Goal: Transaction & Acquisition: Book appointment/travel/reservation

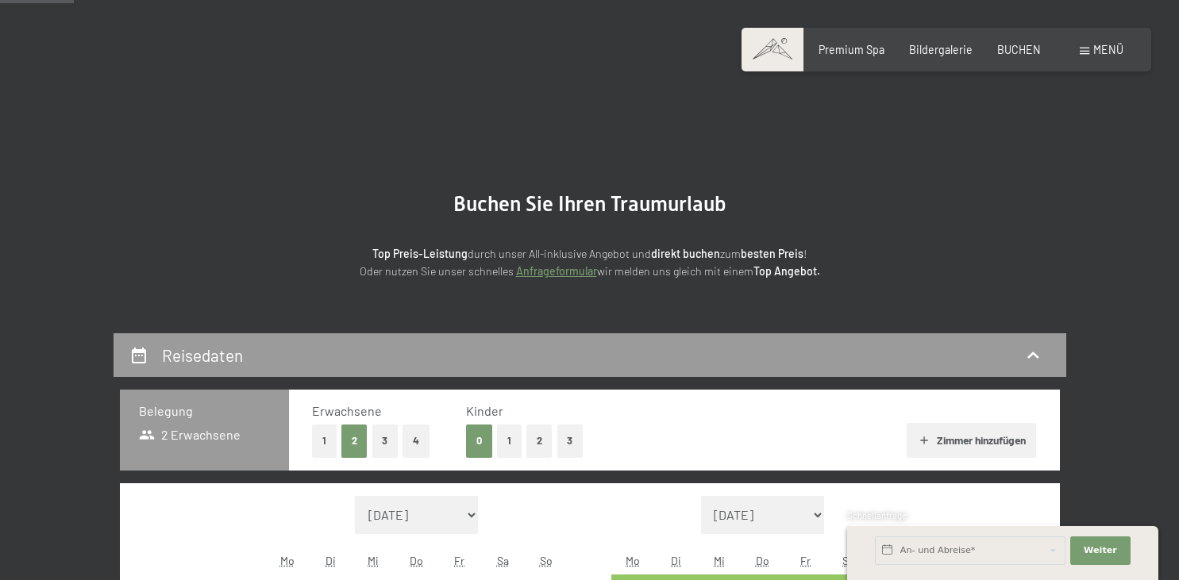
scroll to position [335, 0]
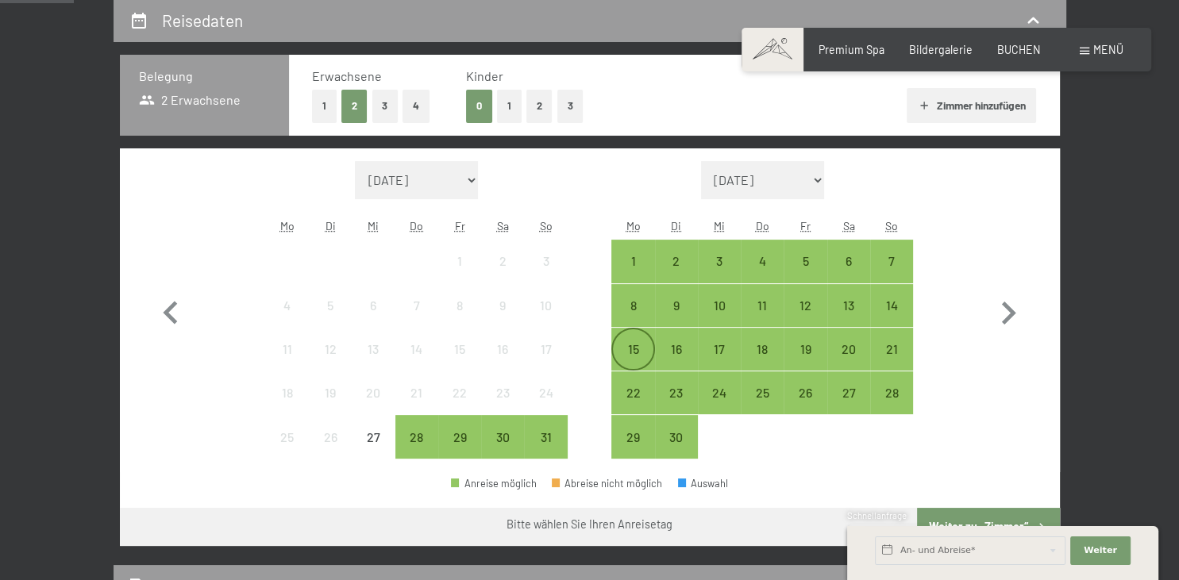
click at [651, 341] on div "15" at bounding box center [633, 349] width 40 height 40
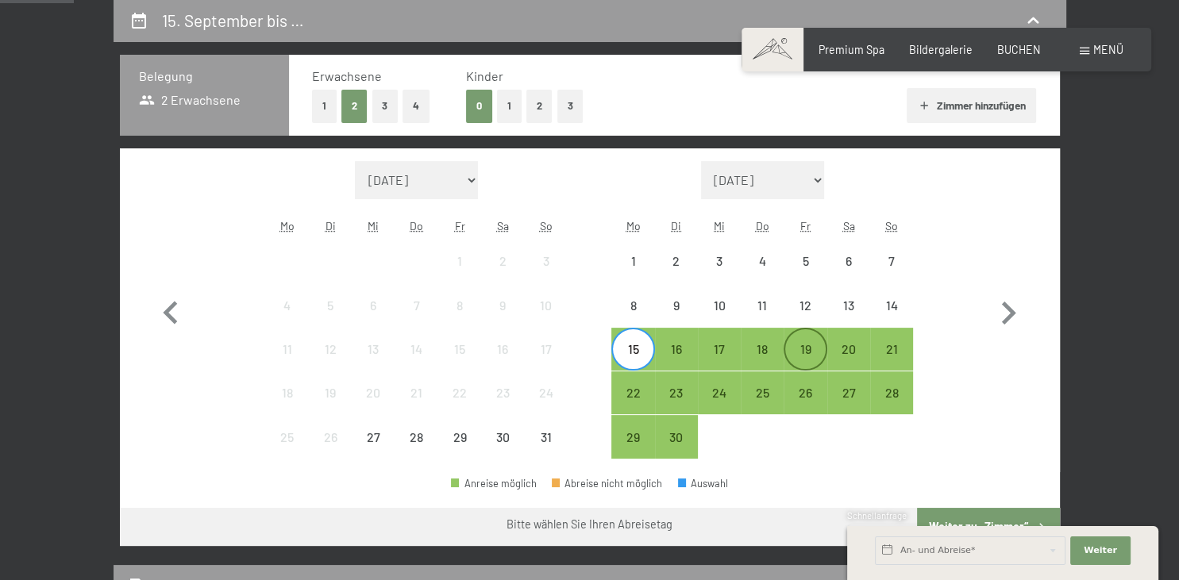
click at [808, 359] on div "19" at bounding box center [805, 363] width 40 height 40
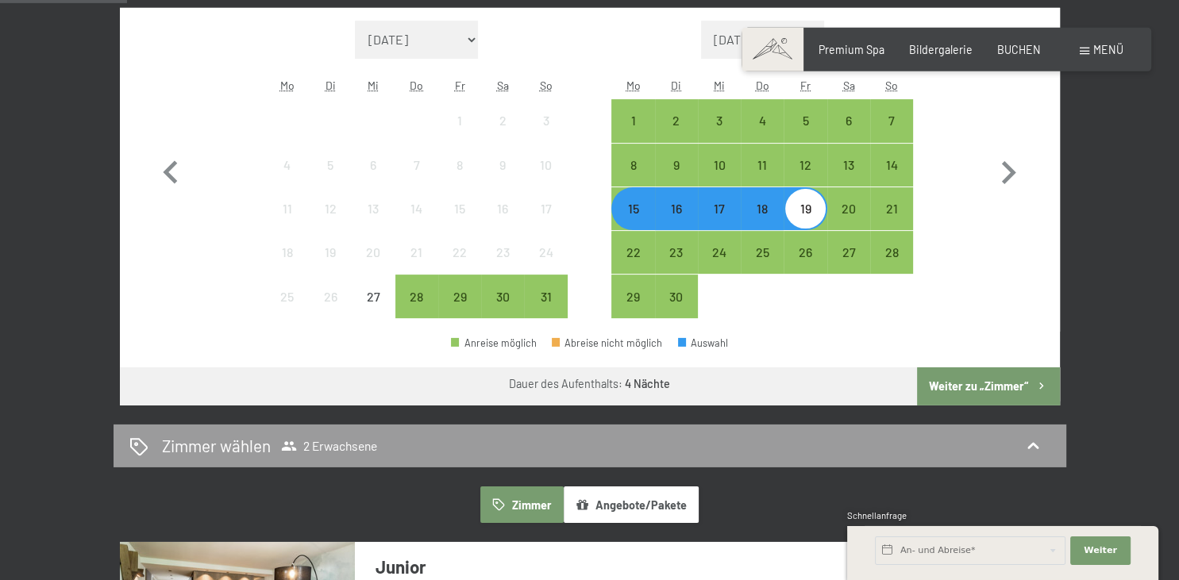
scroll to position [502, 0]
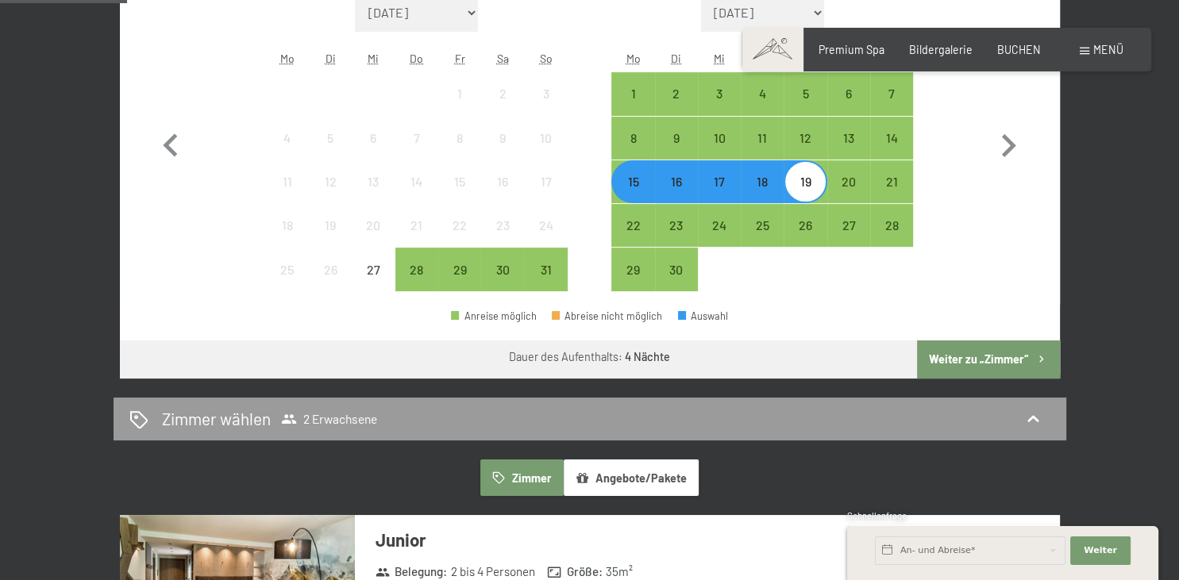
click at [974, 360] on button "Weiter zu „Zimmer“" at bounding box center [988, 360] width 142 height 38
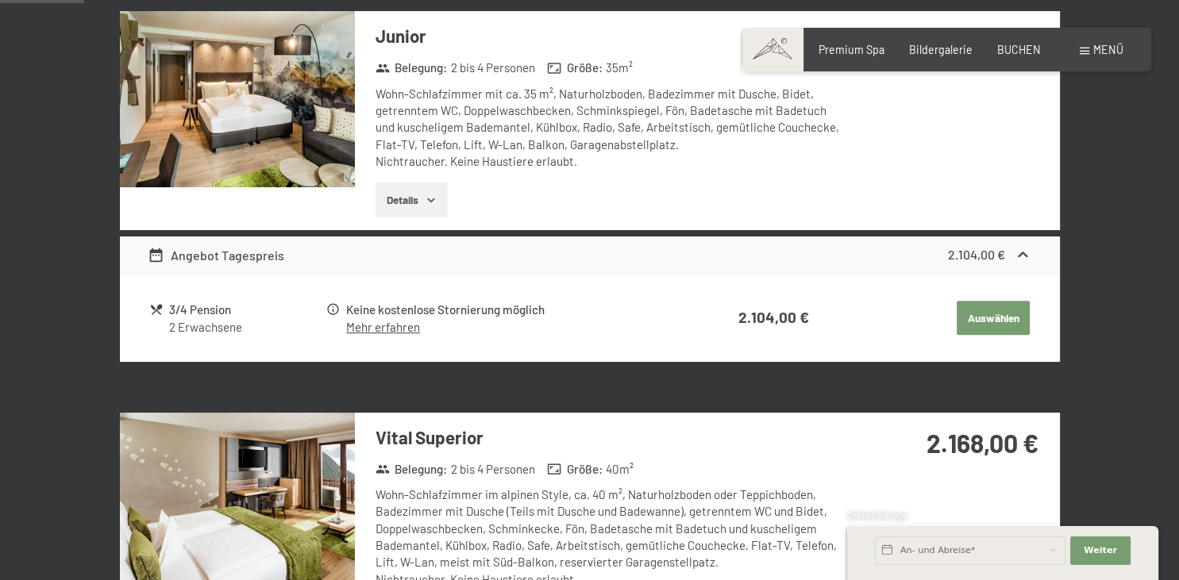
scroll to position [333, 0]
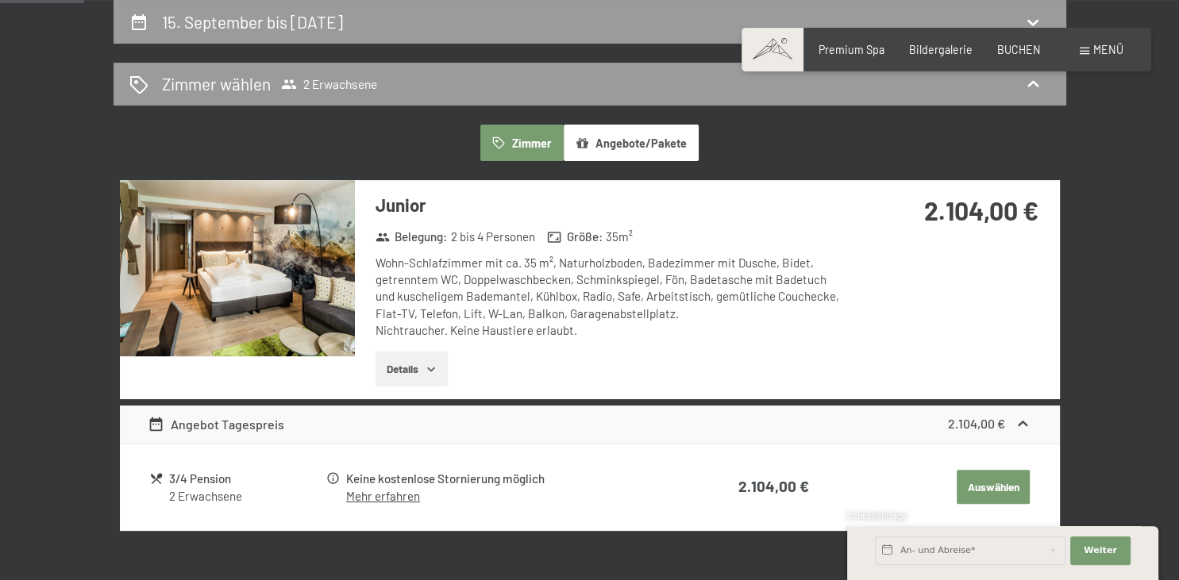
click at [974, 360] on div "Monat/Jahr August 2025 September 2025 Oktober 2025 November 2025 Dezember 2025 …" at bounding box center [589, 312] width 883 height 298
click at [974, 360] on div "Junior Belegung : 2 bis 4 Personen Größe : 35 m² Wohn-Schlafzimmer mit ca. 35 m…" at bounding box center [590, 289] width 940 height 218
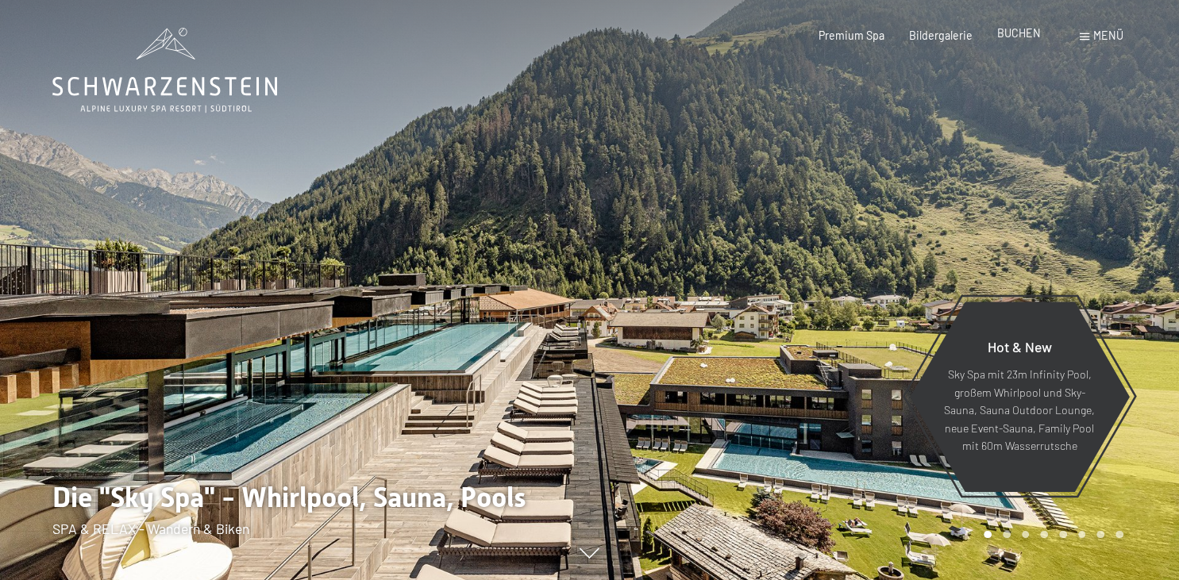
click at [1008, 40] on span "BUCHEN" at bounding box center [1019, 32] width 44 height 13
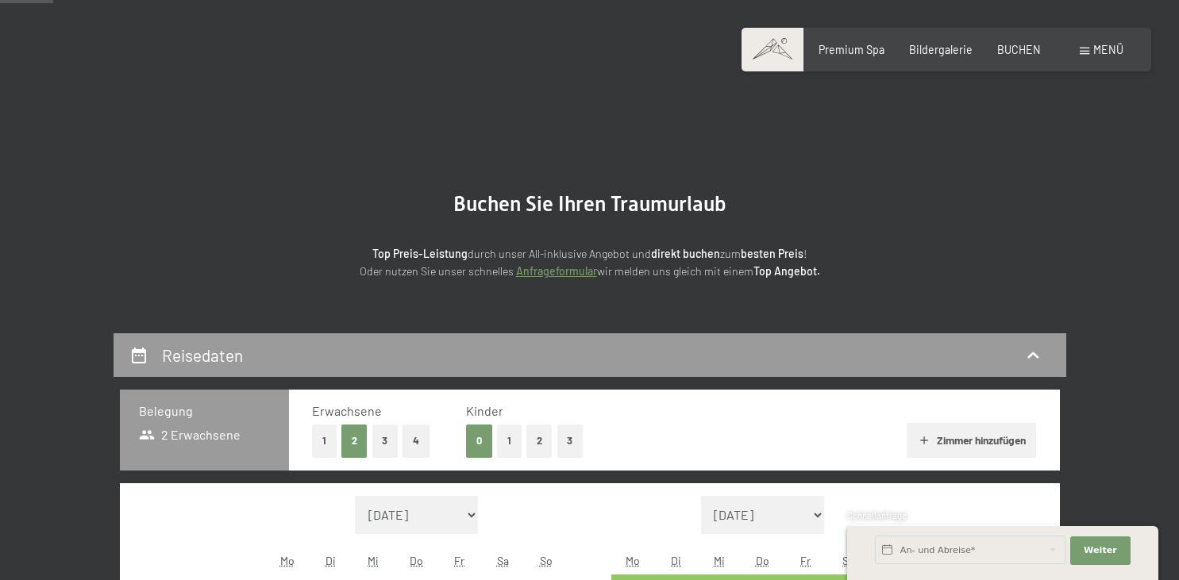
scroll to position [251, 0]
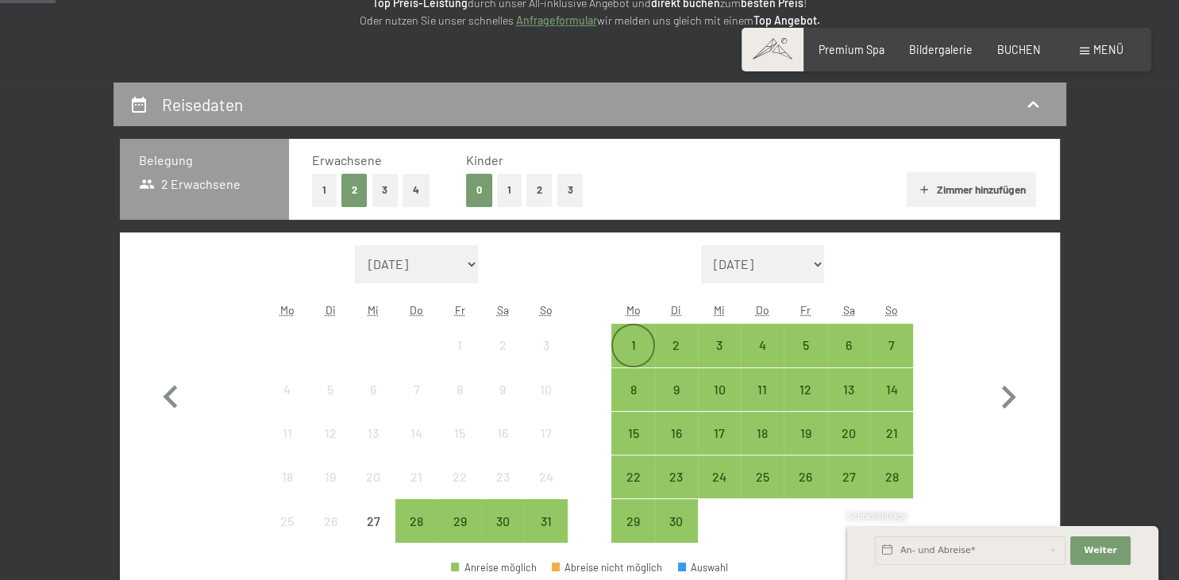
click at [627, 352] on div "1" at bounding box center [633, 359] width 40 height 40
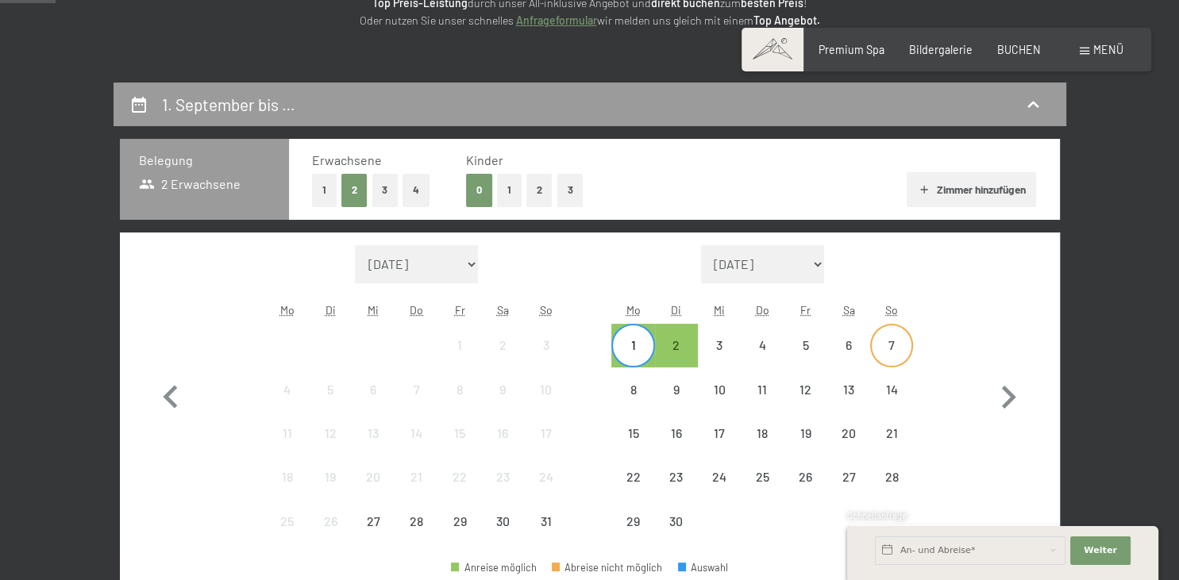
click at [893, 348] on div "7" at bounding box center [892, 359] width 40 height 40
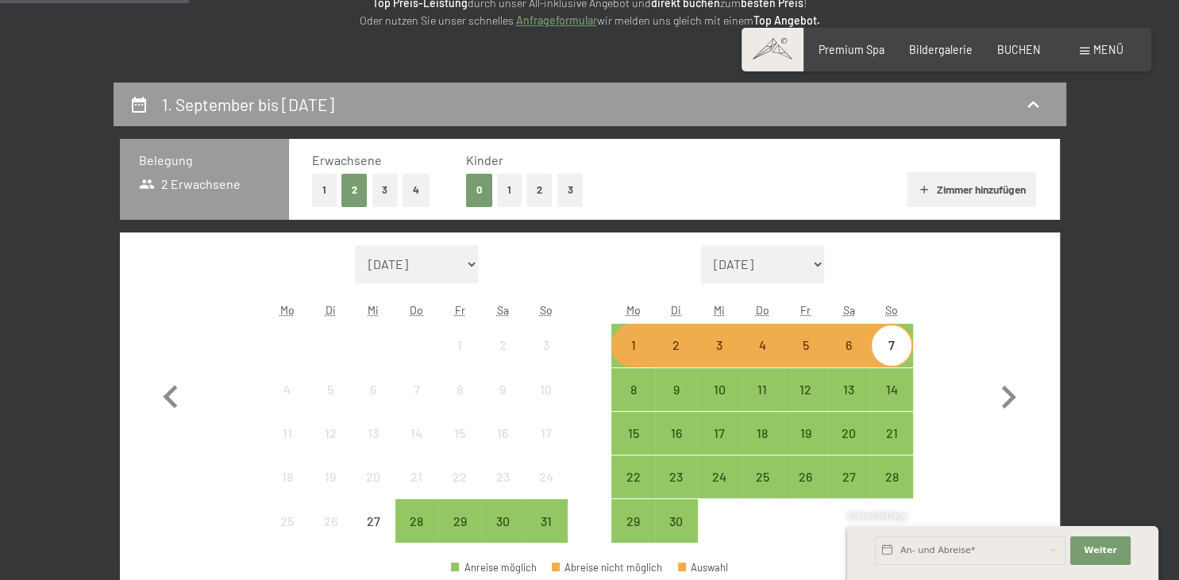
scroll to position [502, 0]
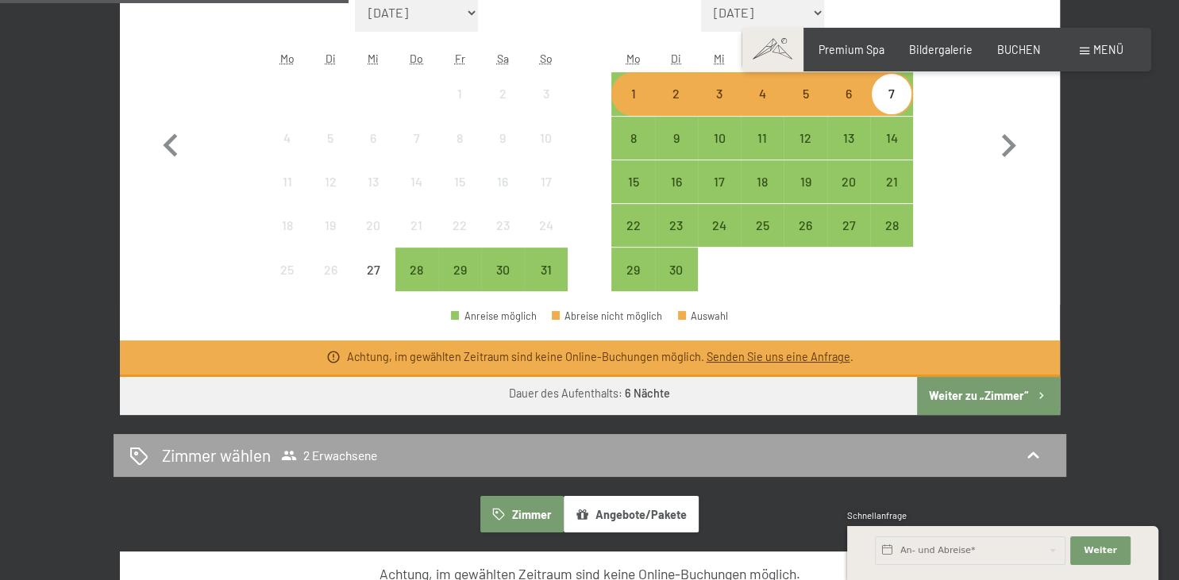
click at [1032, 452] on icon at bounding box center [1032, 455] width 11 height 6
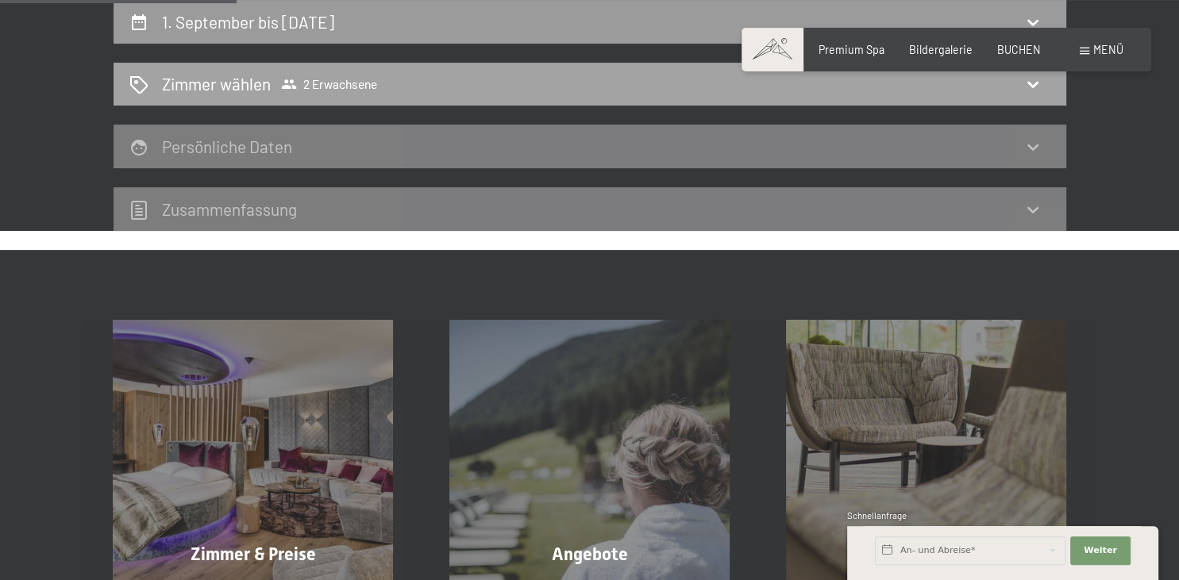
click at [1018, 94] on div "Zimmer wählen 2 Erwachsene" at bounding box center [589, 83] width 921 height 23
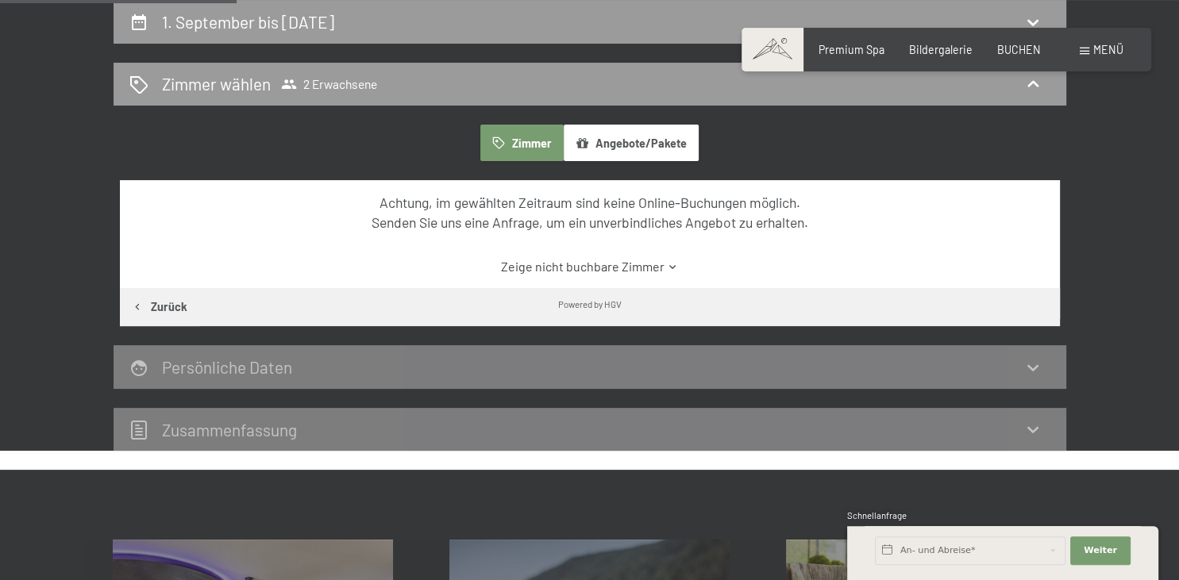
click at [548, 148] on button "Zimmer" at bounding box center [521, 143] width 83 height 37
click at [652, 141] on button "Angebote/Pakete" at bounding box center [631, 143] width 135 height 37
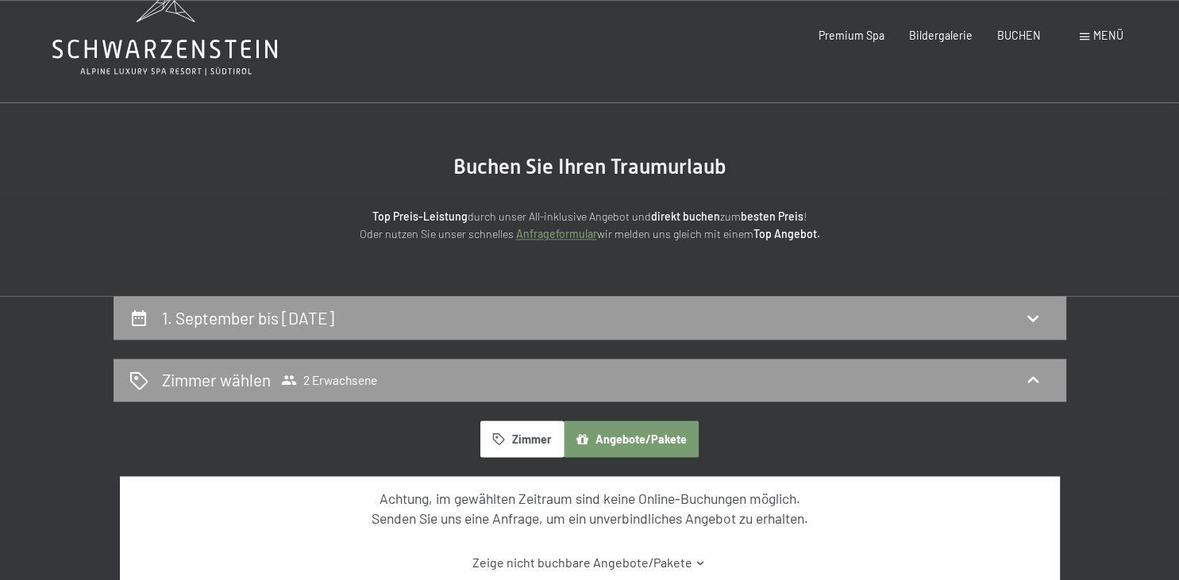
scroll to position [0, 0]
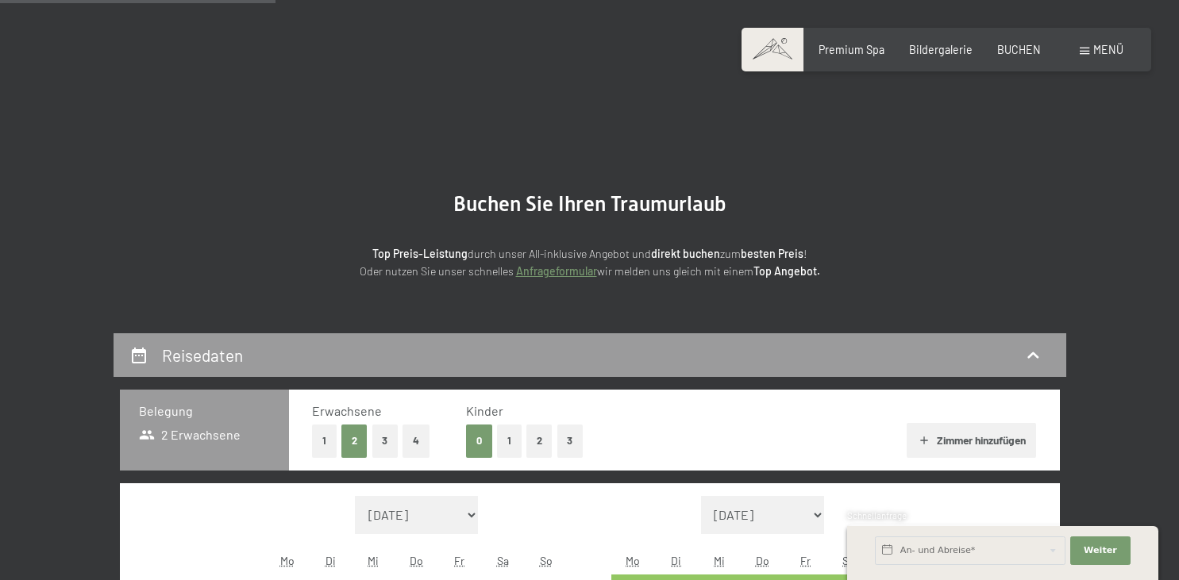
scroll to position [419, 0]
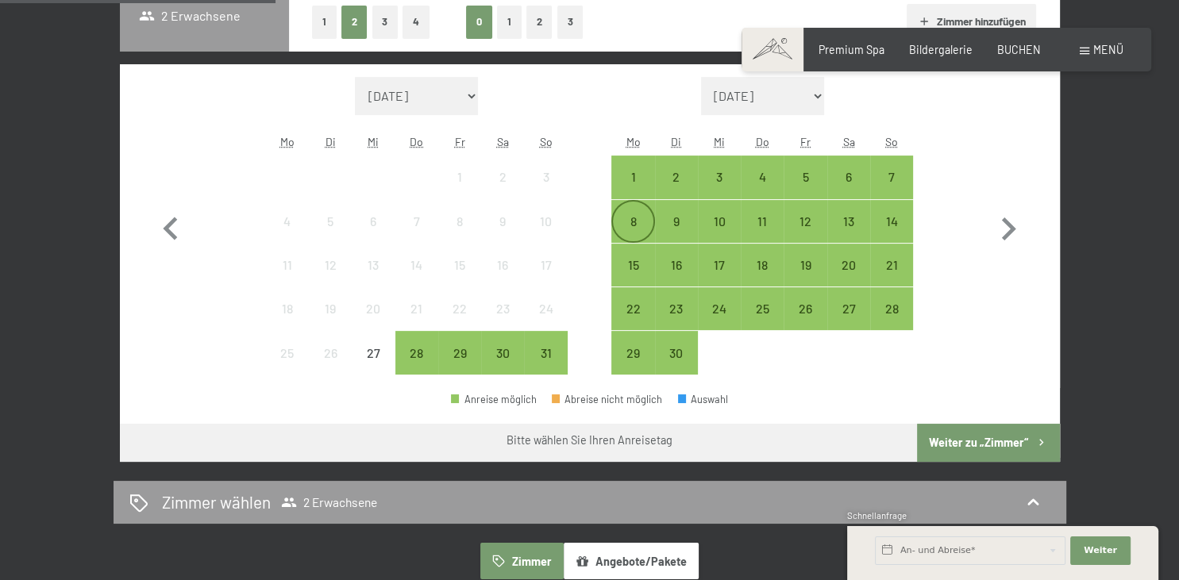
click at [633, 223] on div "8" at bounding box center [633, 235] width 40 height 40
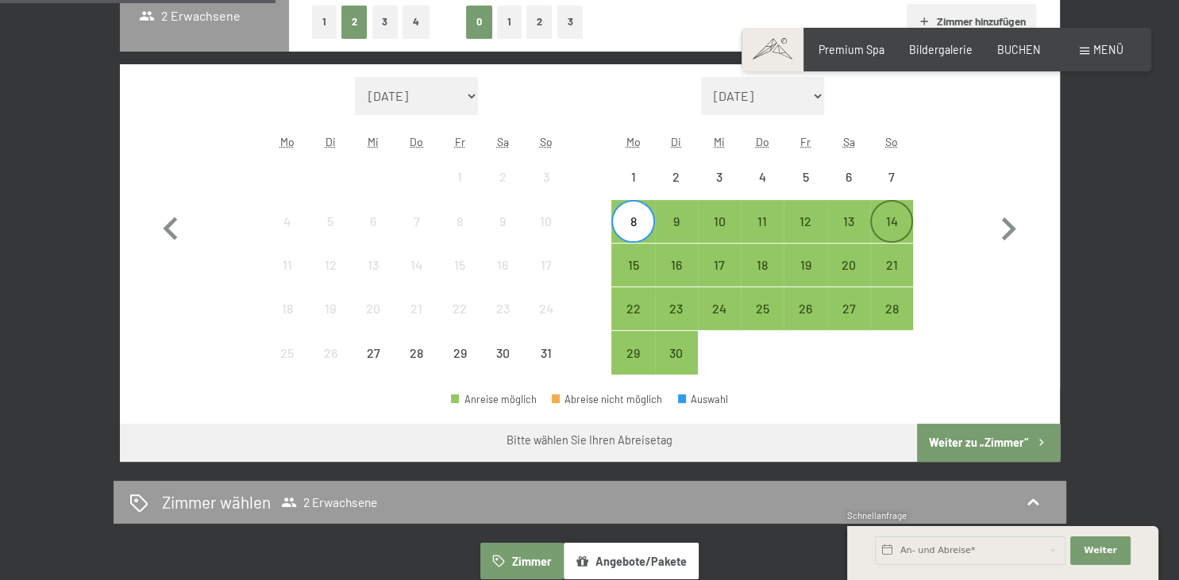
click at [883, 224] on div "14" at bounding box center [892, 235] width 40 height 40
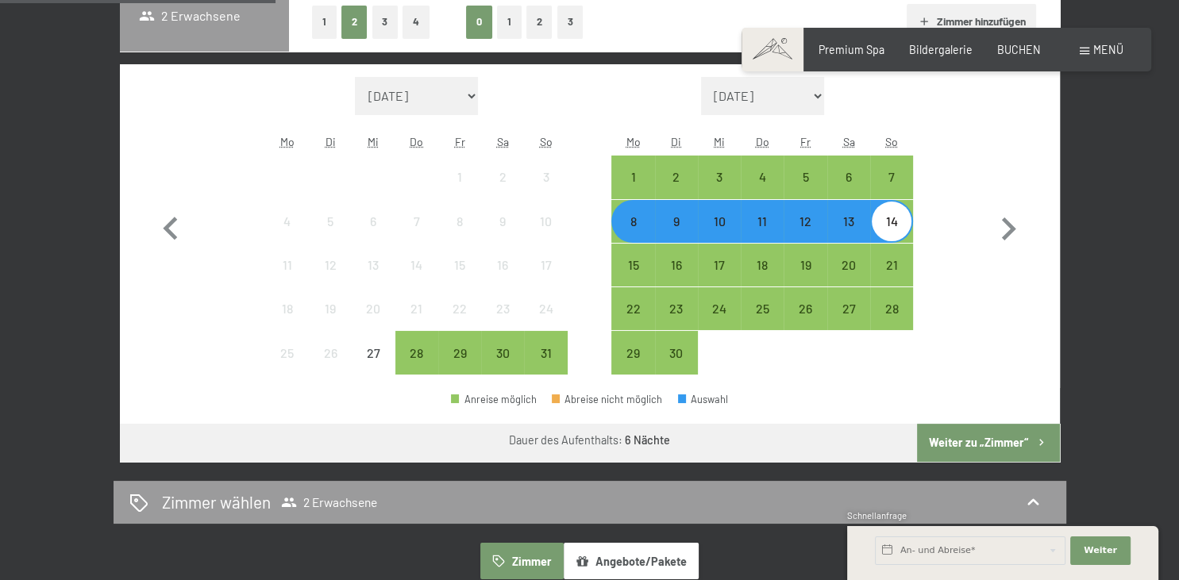
click at [1005, 449] on button "Weiter zu „Zimmer“" at bounding box center [988, 443] width 142 height 38
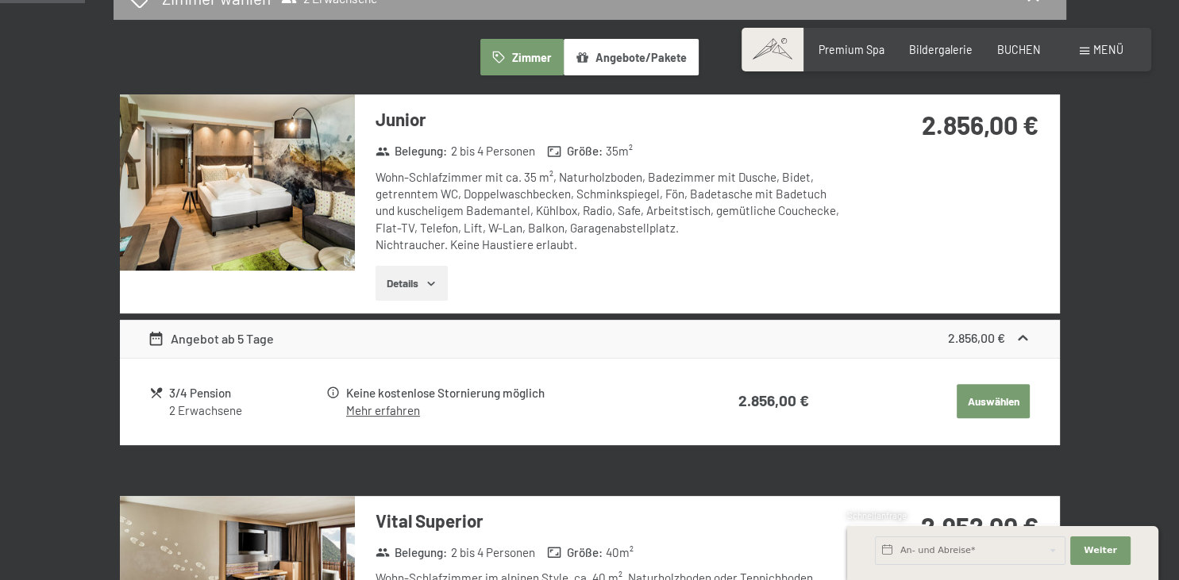
scroll to position [333, 0]
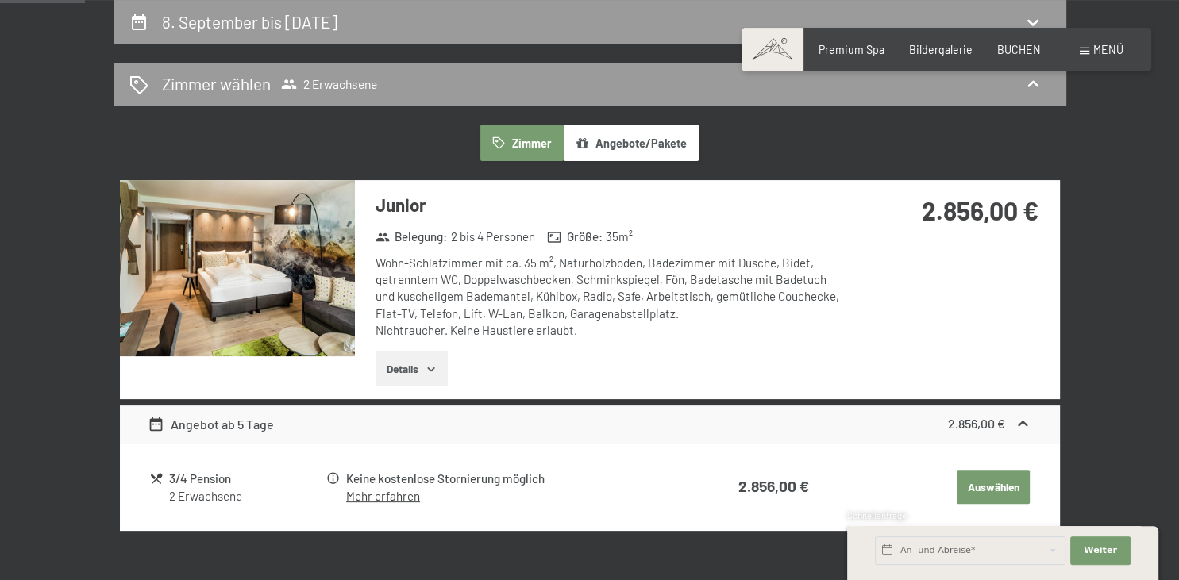
click at [437, 370] on icon "button" at bounding box center [431, 369] width 13 height 13
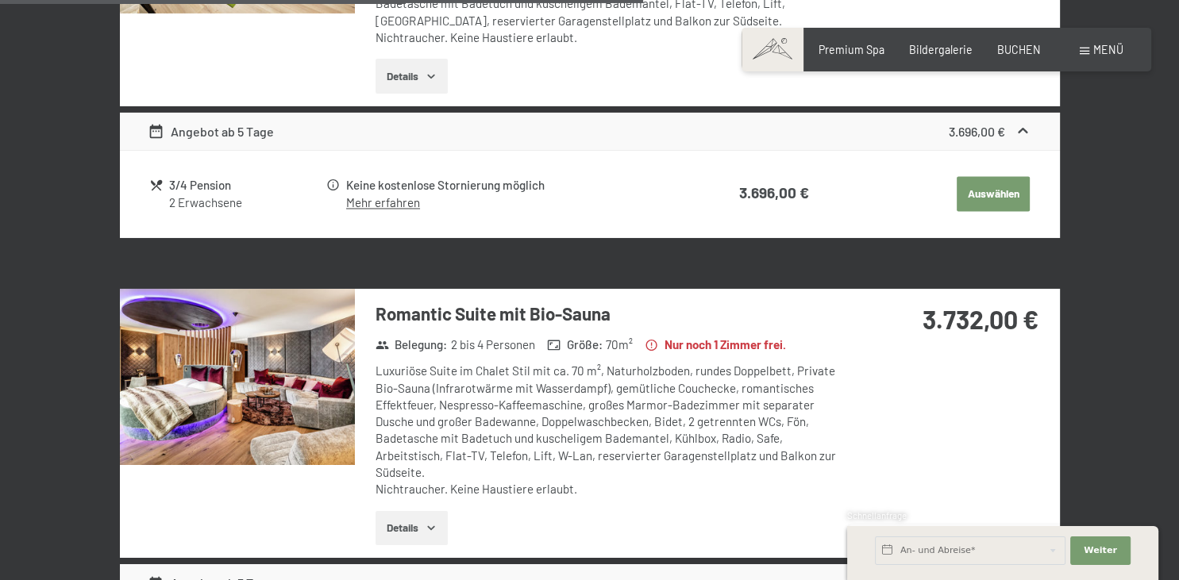
scroll to position [2680, 0]
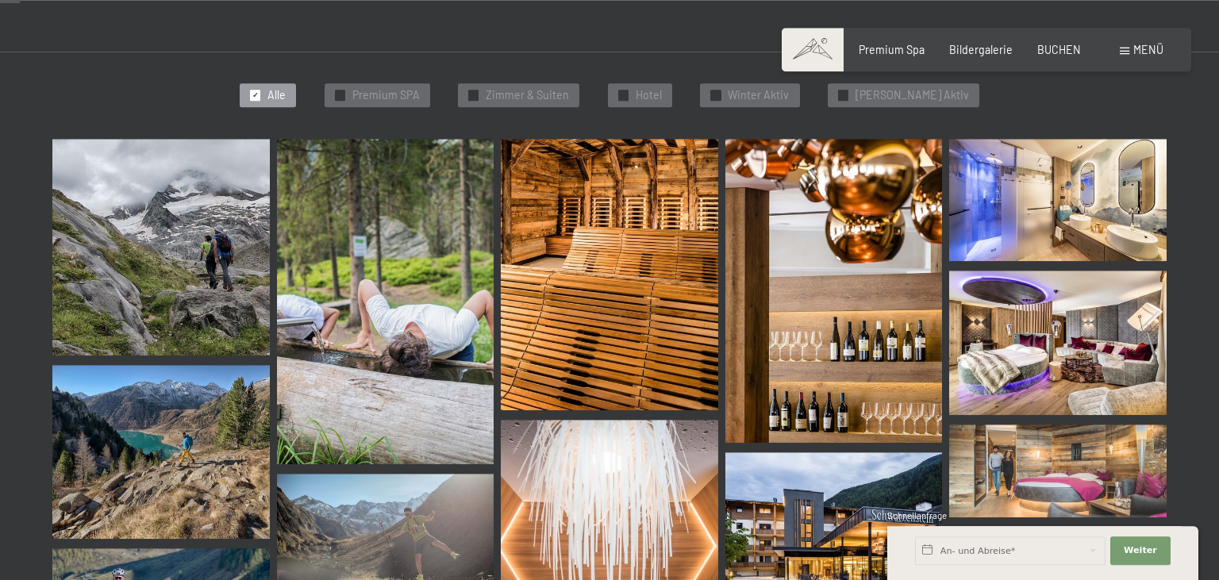
scroll to position [419, 0]
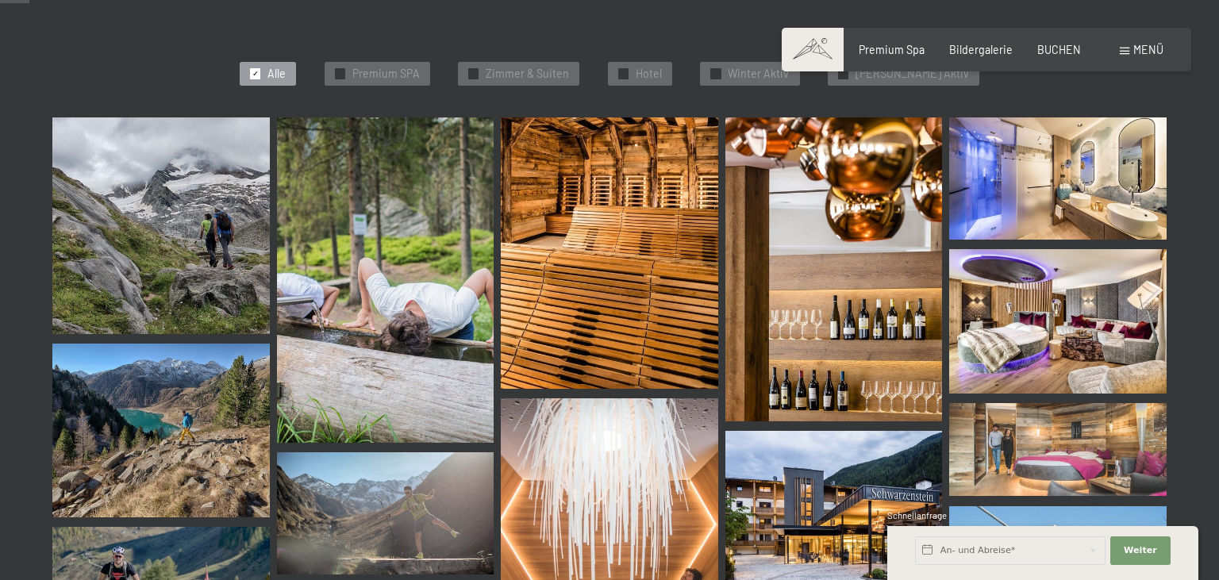
click at [1099, 218] on img at bounding box center [1057, 178] width 217 height 122
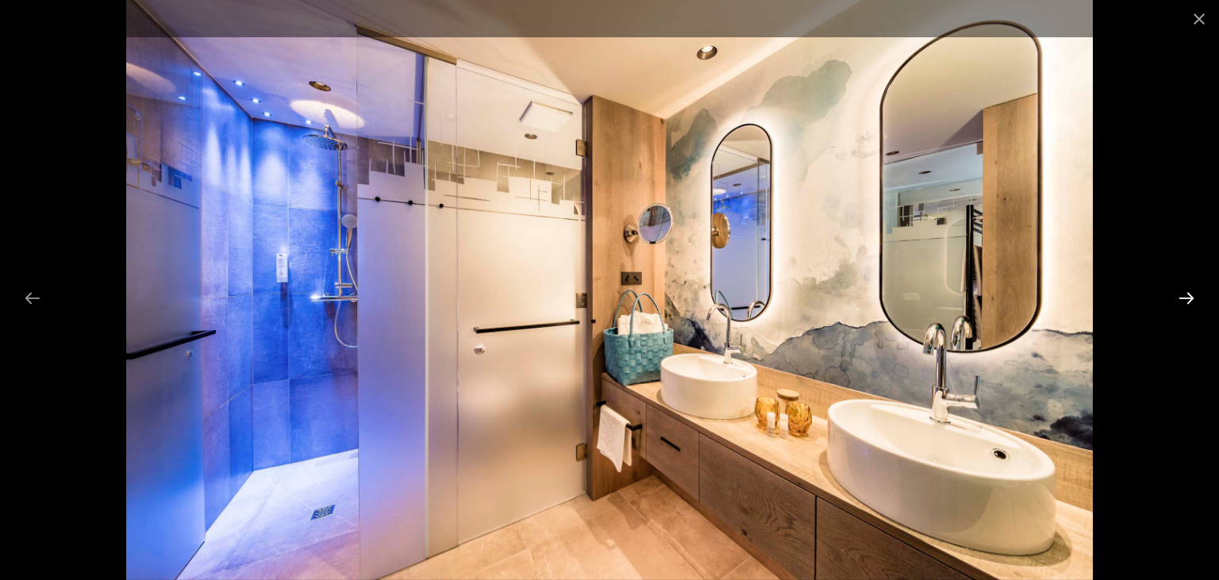
click at [1178, 297] on button "Next slide" at bounding box center [1186, 298] width 33 height 31
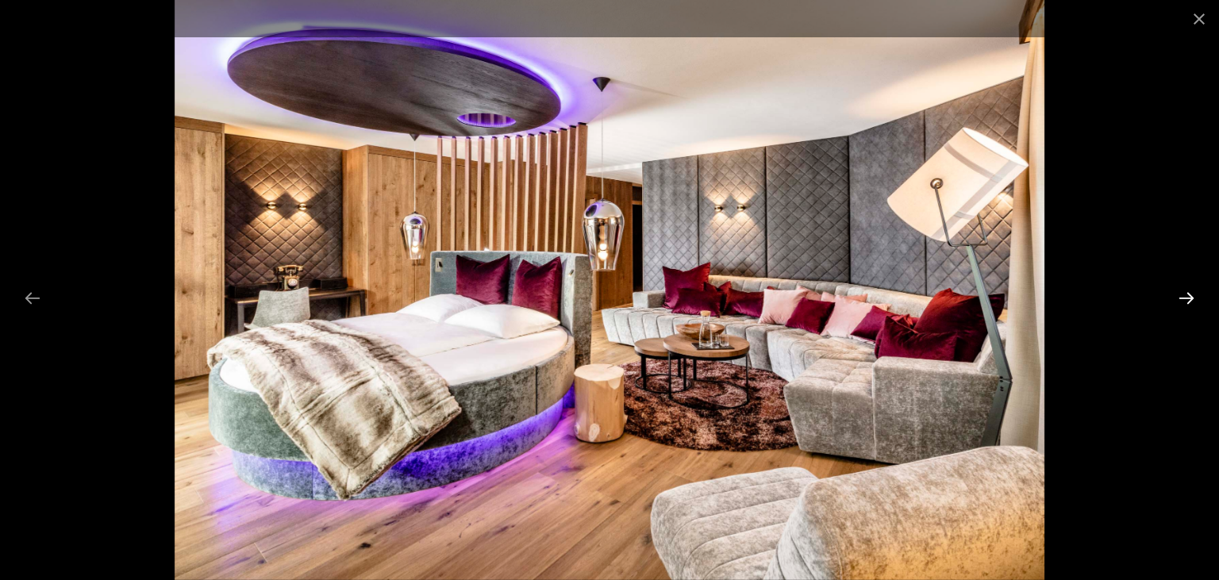
click at [1183, 291] on button "Next slide" at bounding box center [1186, 298] width 33 height 31
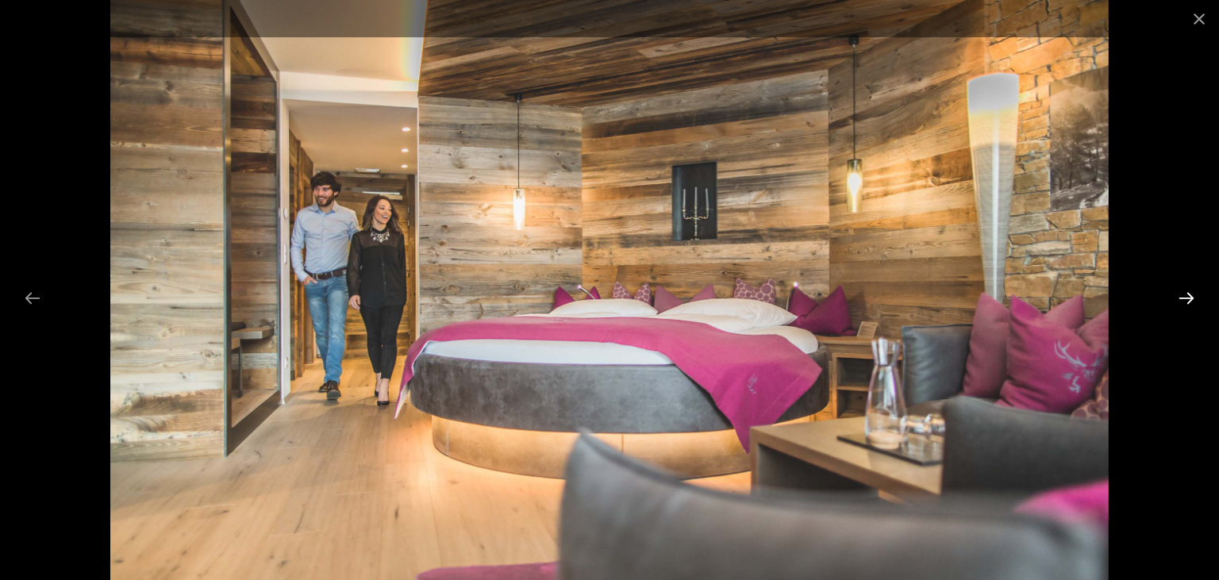
click at [1183, 291] on button "Next slide" at bounding box center [1186, 298] width 33 height 31
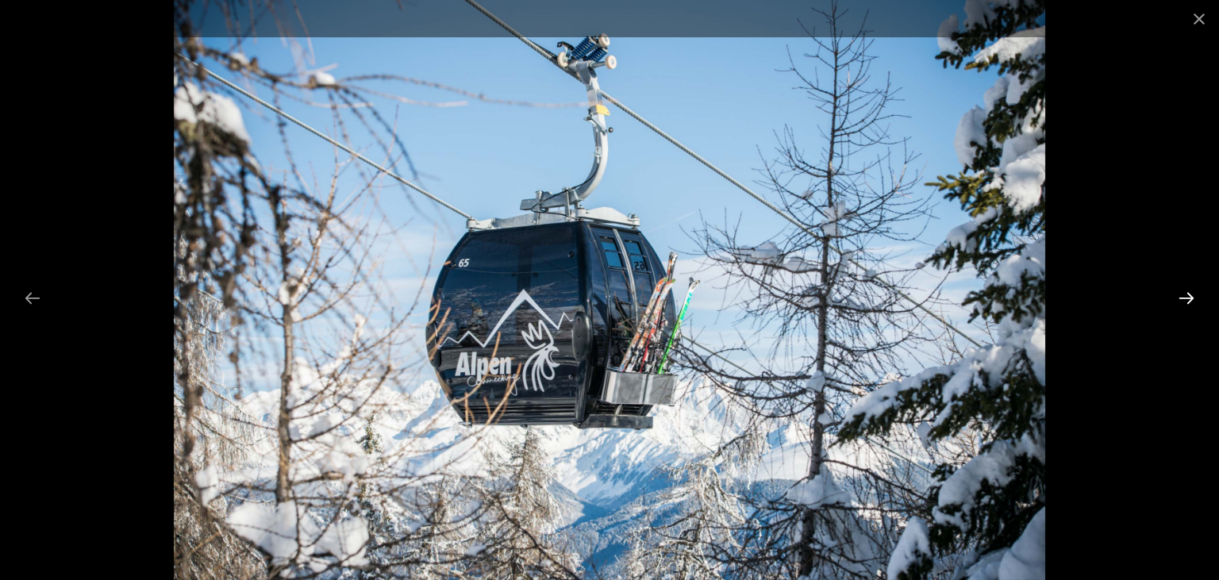
click at [1186, 303] on button "Next slide" at bounding box center [1186, 298] width 33 height 31
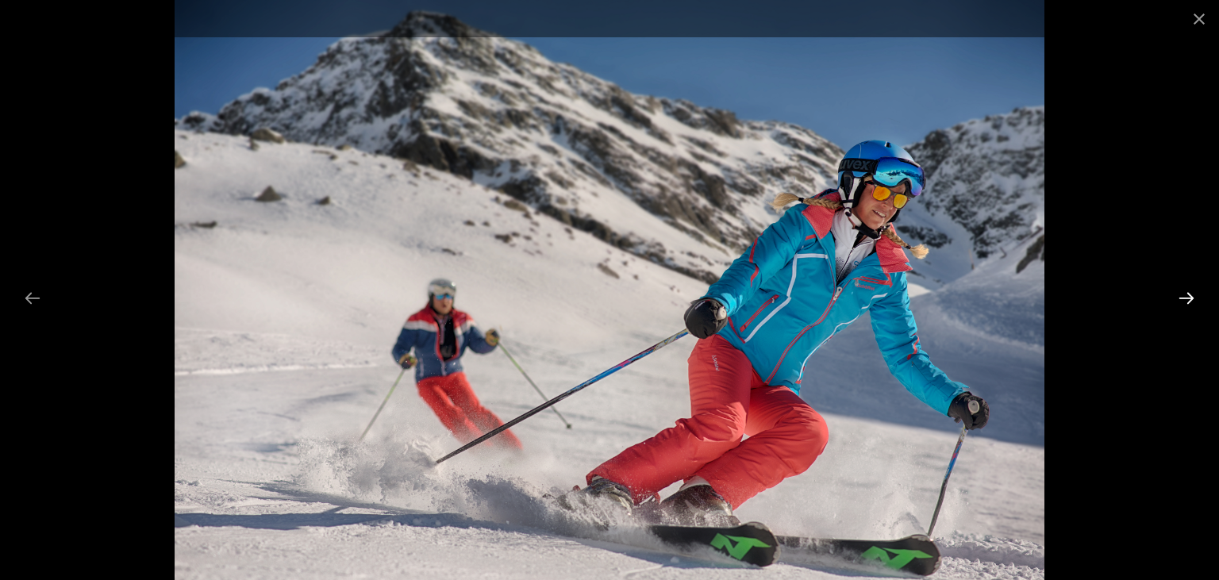
click at [1186, 303] on button "Next slide" at bounding box center [1186, 298] width 33 height 31
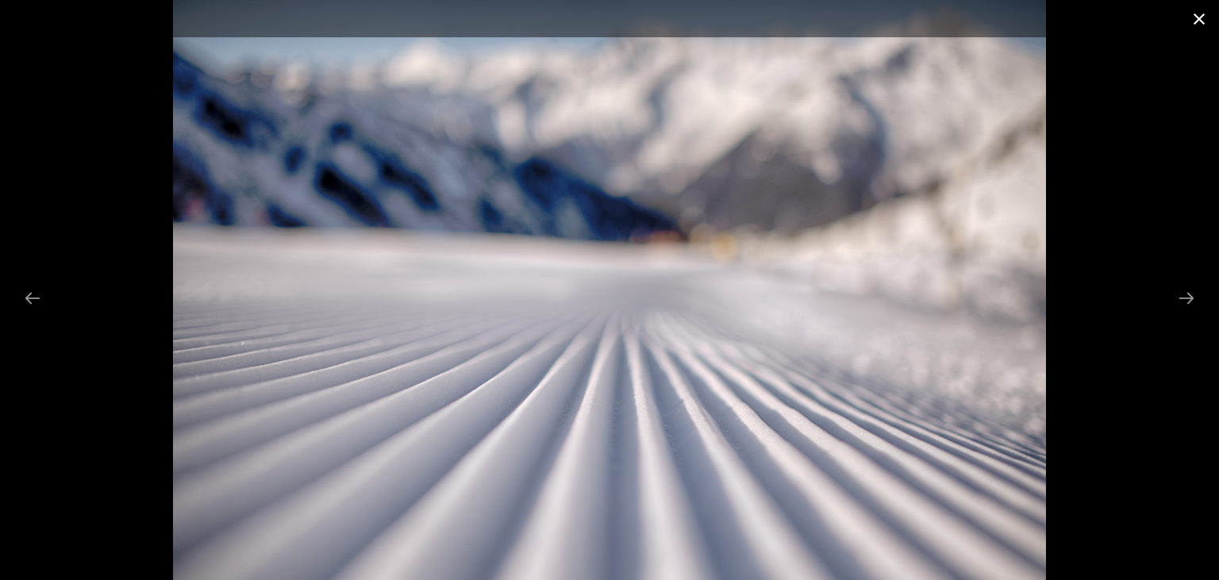
click at [1200, 23] on button "Close gallery" at bounding box center [1199, 18] width 40 height 37
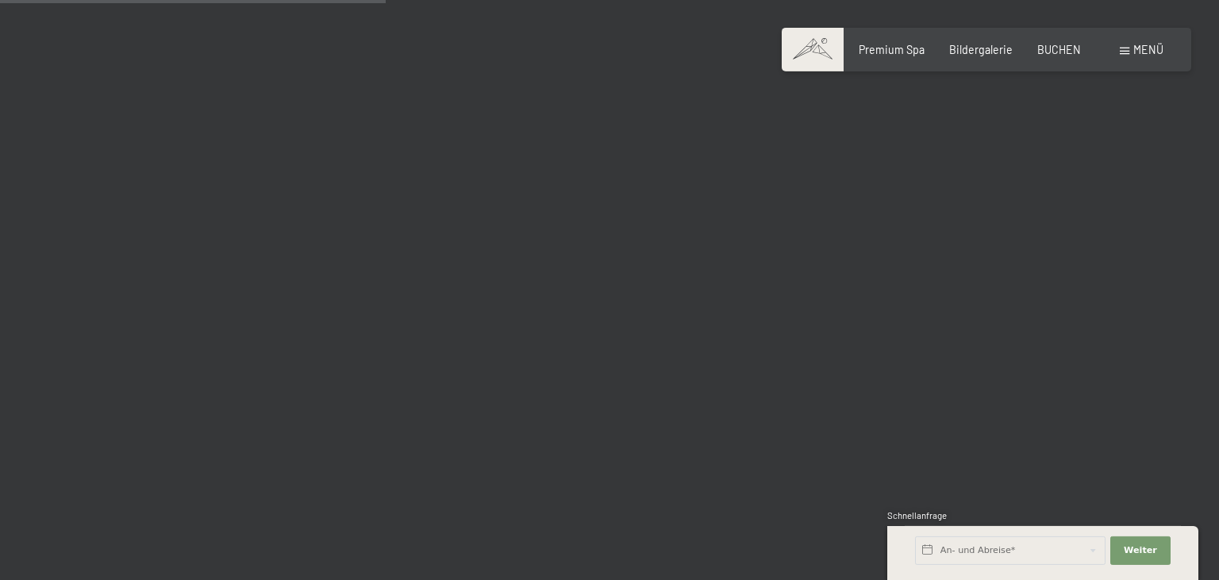
scroll to position [5532, 0]
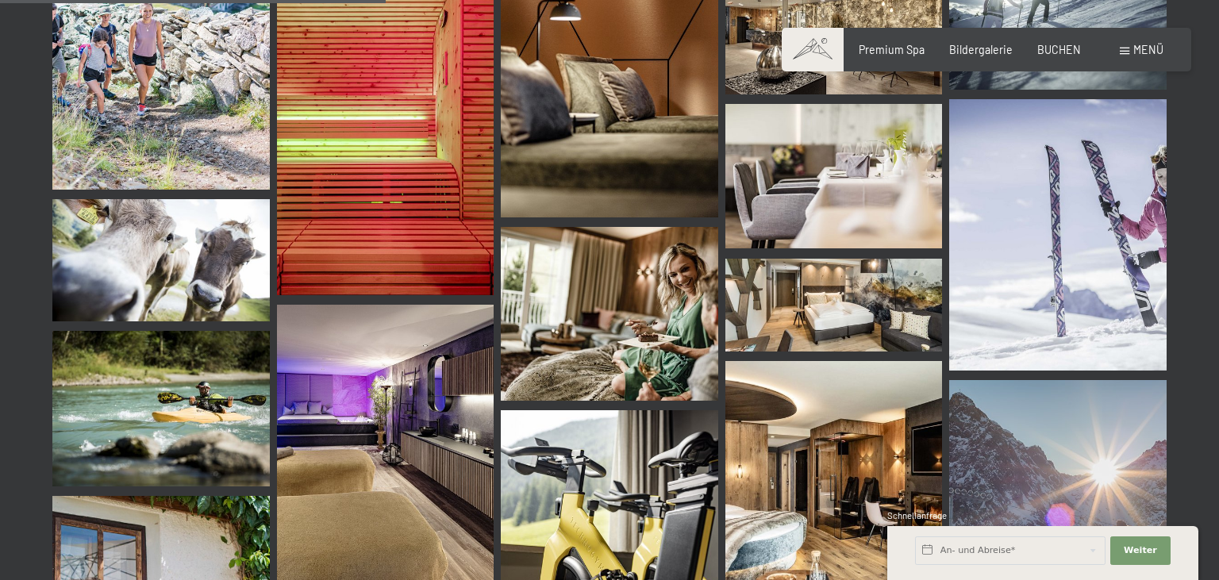
click at [809, 414] on img at bounding box center [833, 523] width 217 height 325
